Goal: Task Accomplishment & Management: Use online tool/utility

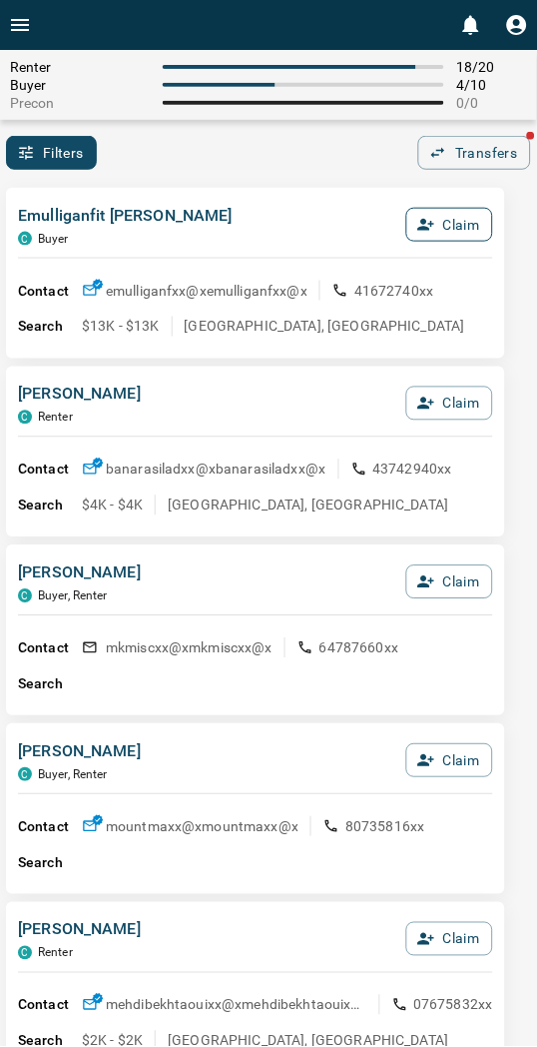
click at [426, 236] on button "Claim" at bounding box center [449, 225] width 87 height 34
click at [426, 234] on button "Confirm Claim" at bounding box center [422, 225] width 143 height 34
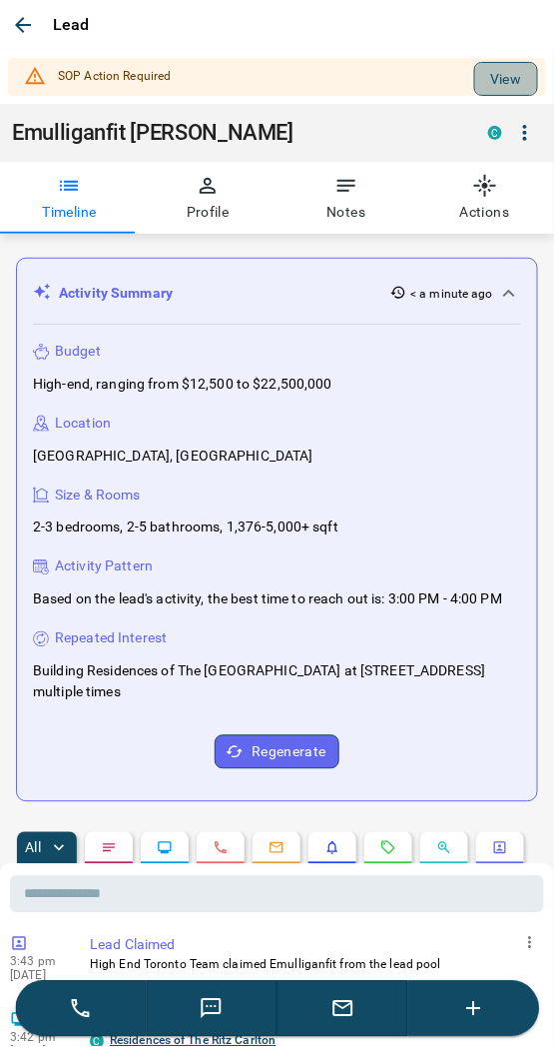
click at [474, 87] on button "View" at bounding box center [506, 79] width 64 height 34
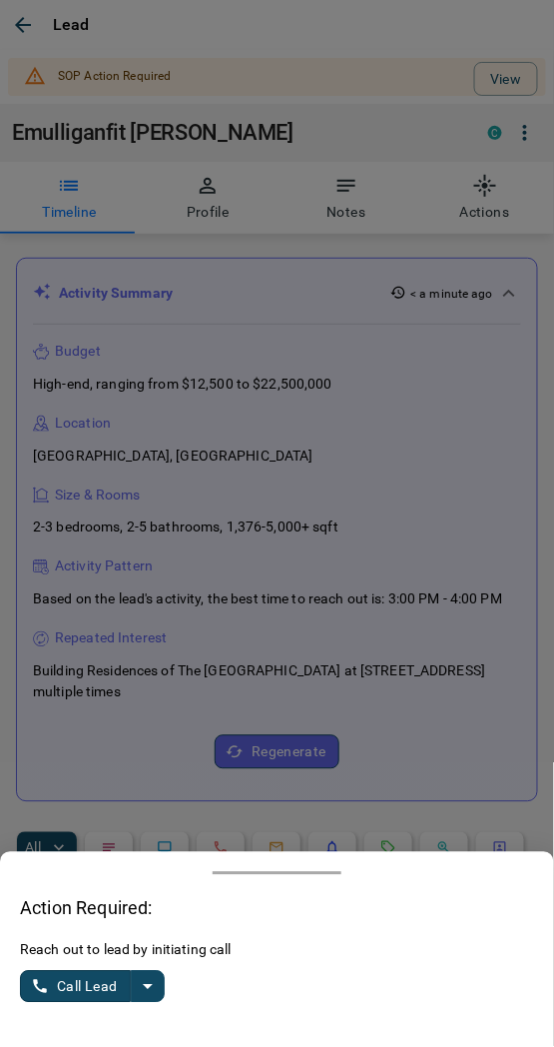
click at [140, 995] on icon "split button" at bounding box center [148, 987] width 24 height 24
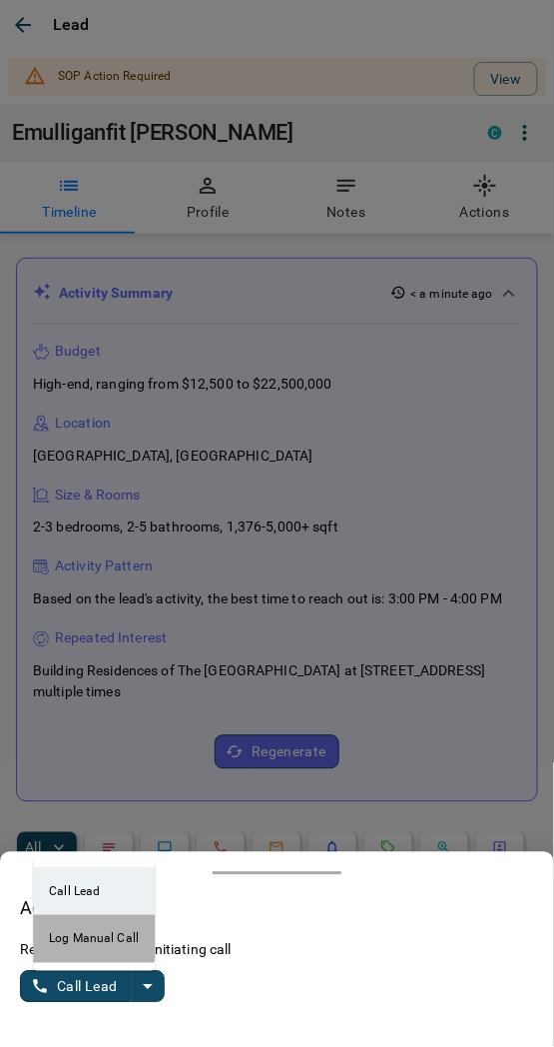
click at [86, 937] on li "Log Manual Call" at bounding box center [94, 939] width 122 height 48
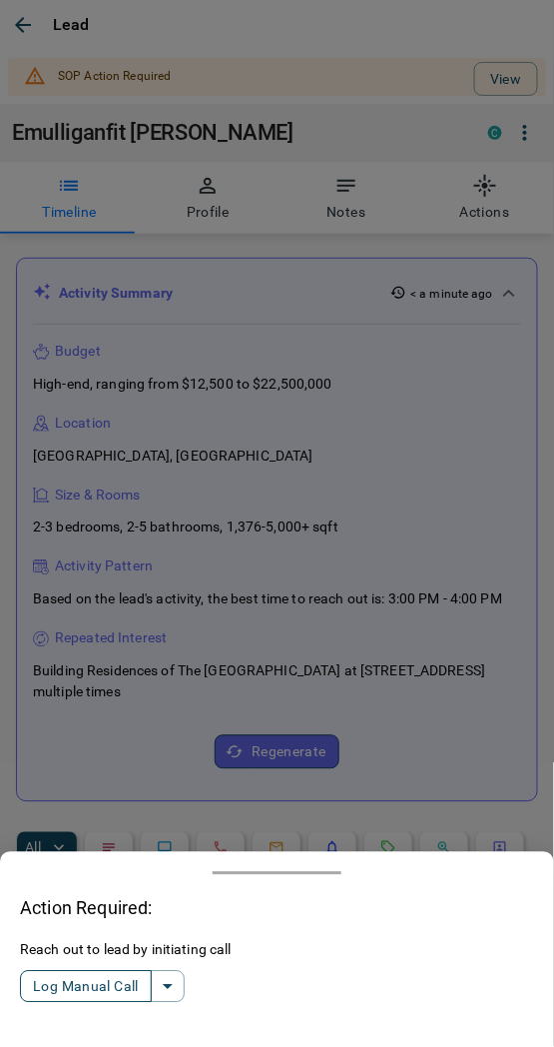
click at [71, 986] on button "Log Manual Call" at bounding box center [86, 987] width 132 height 32
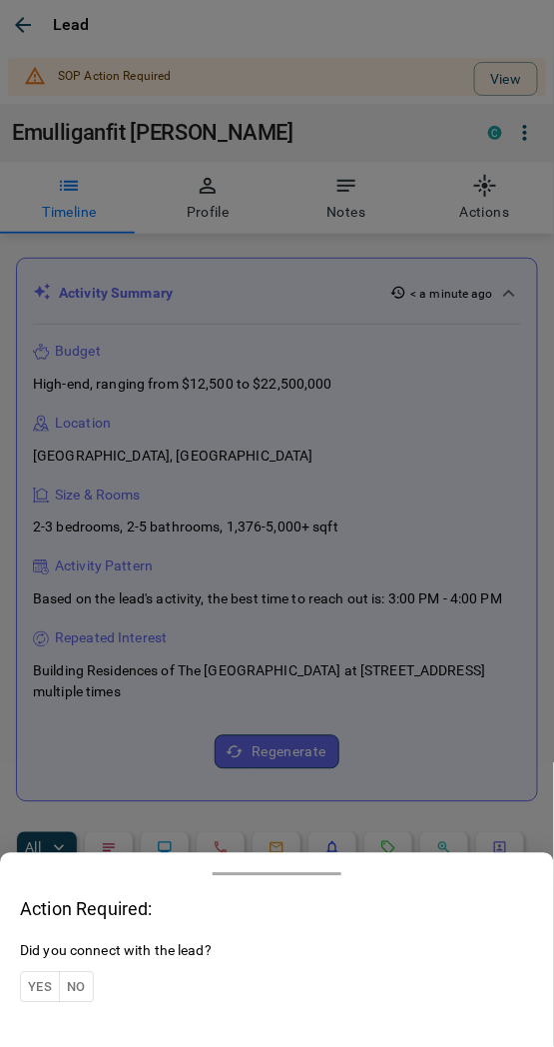
click at [50, 981] on button "Yes" at bounding box center [40, 987] width 40 height 31
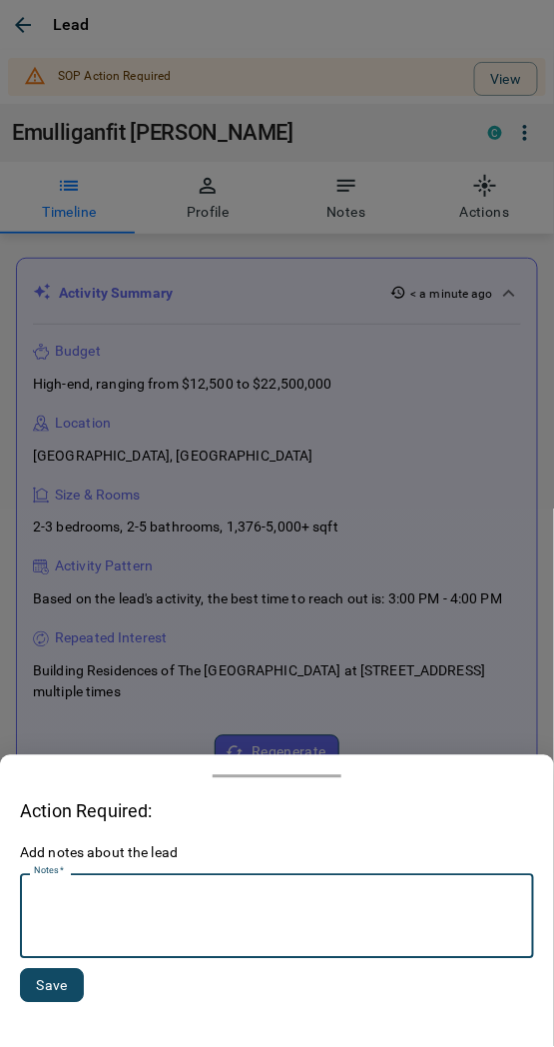
click at [152, 902] on textarea "Notes   *" at bounding box center [277, 917] width 486 height 68
type textarea "*********"
click at [45, 999] on button "Save" at bounding box center [52, 986] width 64 height 34
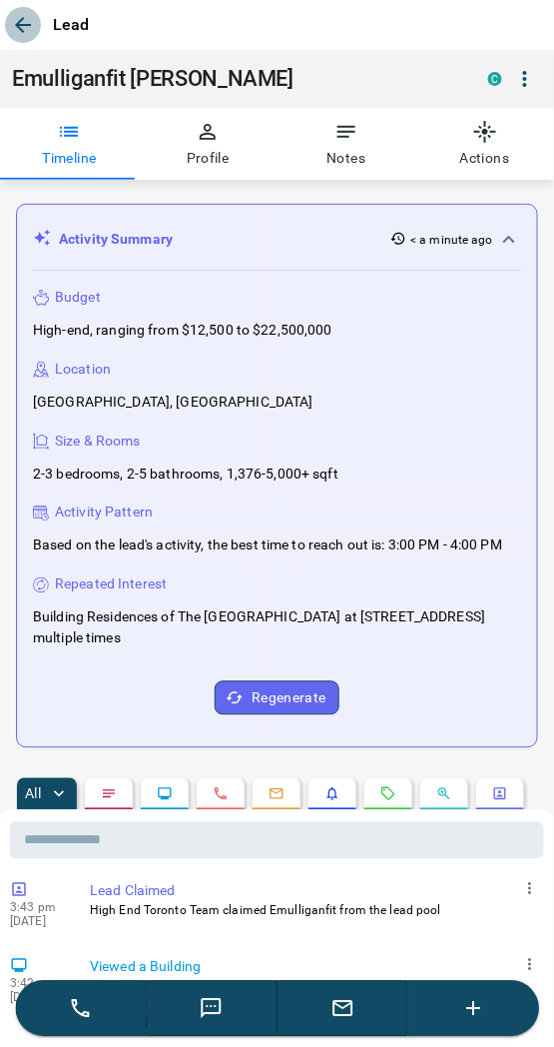
click at [11, 16] on icon "button" at bounding box center [23, 25] width 24 height 24
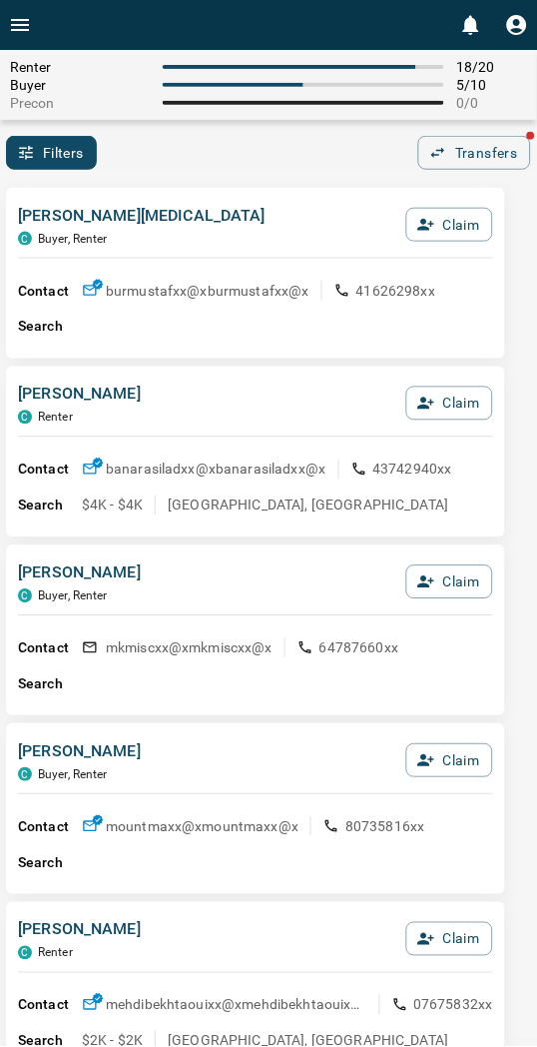
click at [276, 224] on div "[PERSON_NAME][MEDICAL_DATA], Renter Claim" at bounding box center [255, 231] width 475 height 54
